Goal: Transaction & Acquisition: Purchase product/service

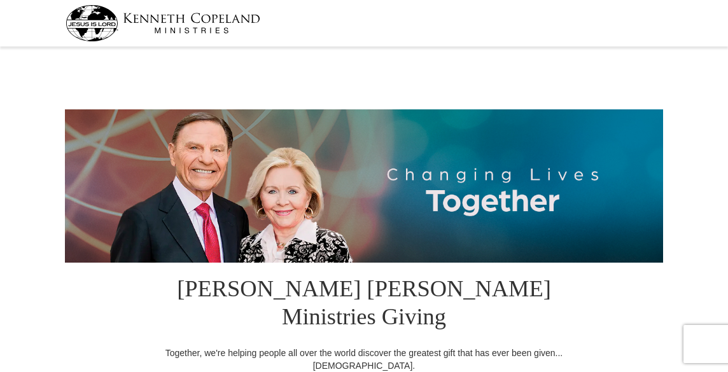
select select "VA"
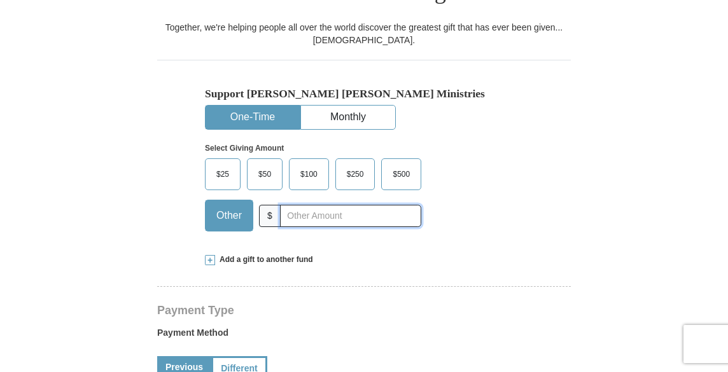
click at [363, 205] on input "text" at bounding box center [350, 216] width 141 height 22
type input "135"
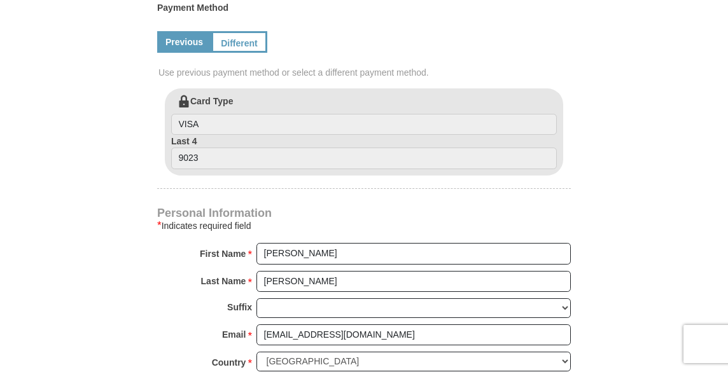
scroll to position [977, 0]
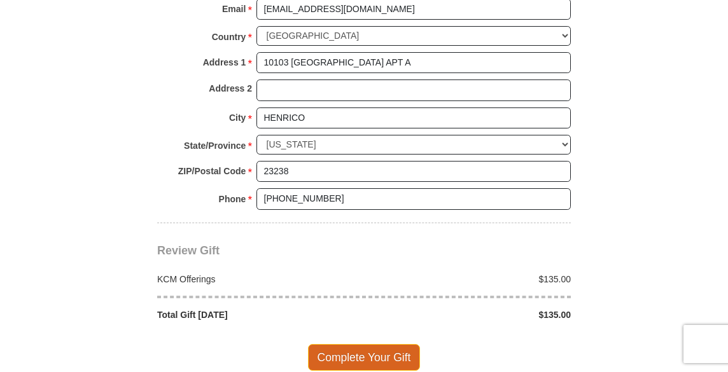
click at [369, 344] on span "Complete Your Gift" at bounding box center [364, 357] width 113 height 27
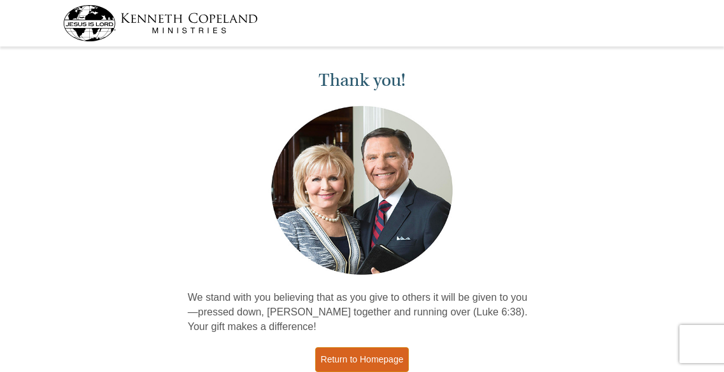
click at [375, 353] on link "Return to Homepage" at bounding box center [362, 359] width 94 height 25
